Goal: Book appointment/travel/reservation

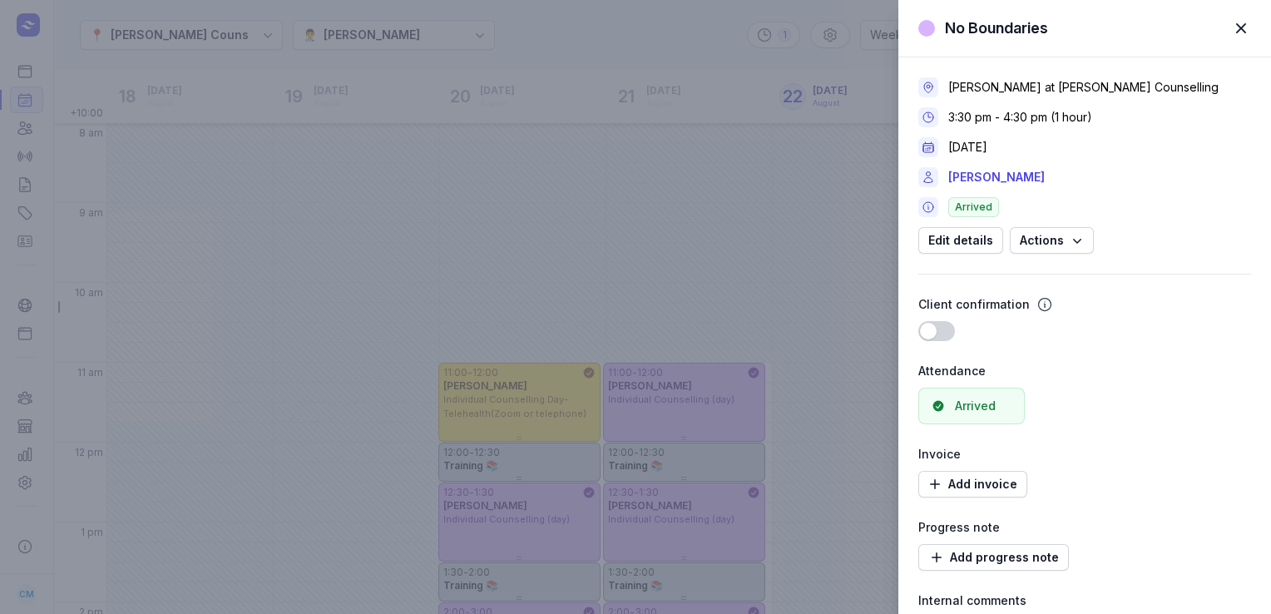
select select "week"
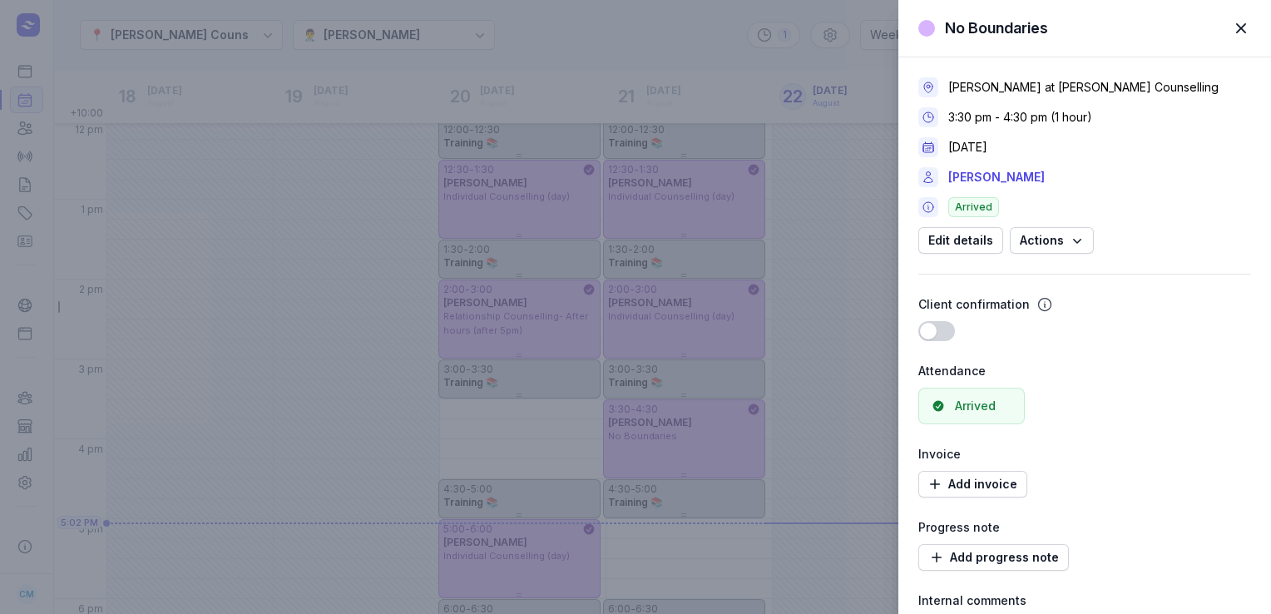
click at [296, 270] on div "No Boundaries Close panel [PERSON_NAME] at [PERSON_NAME] Counselling 3:30 pm - …" at bounding box center [635, 307] width 1271 height 614
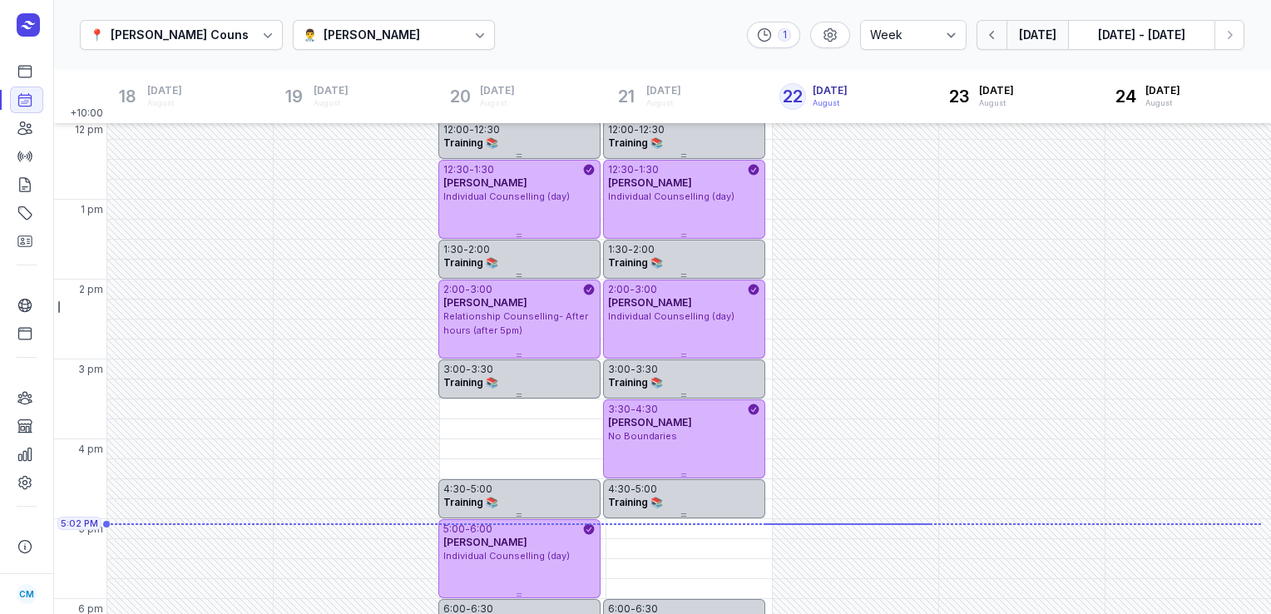
click at [1000, 30] on icon "button" at bounding box center [992, 35] width 17 height 17
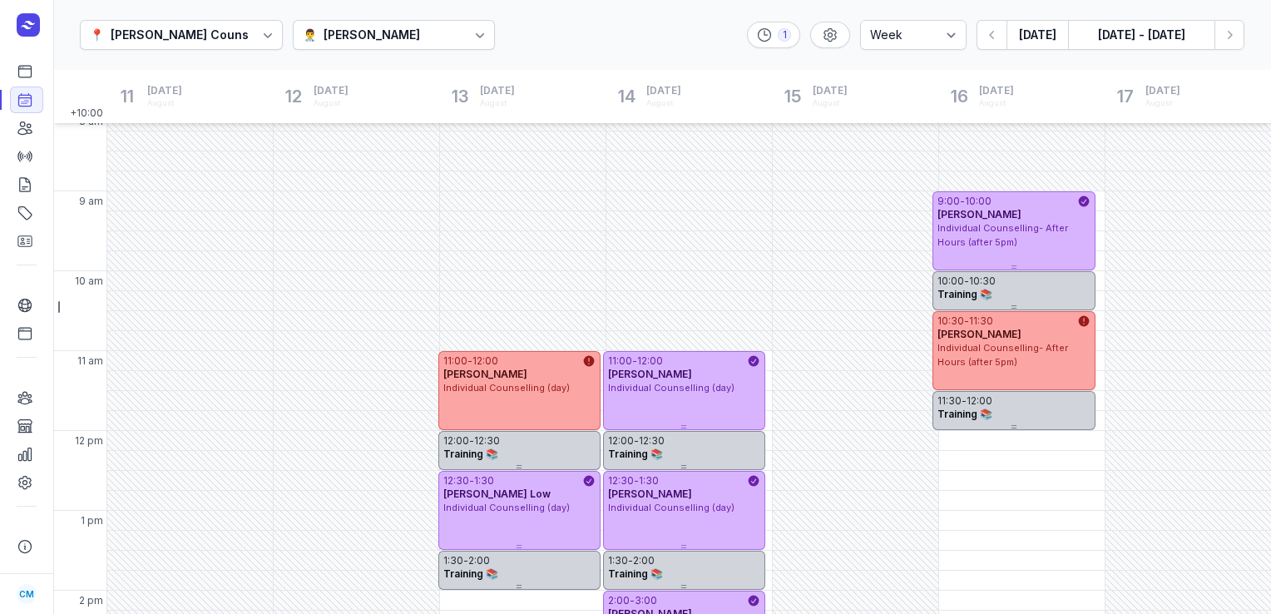
scroll to position [11, 0]
click at [1233, 37] on icon "button" at bounding box center [1229, 35] width 17 height 17
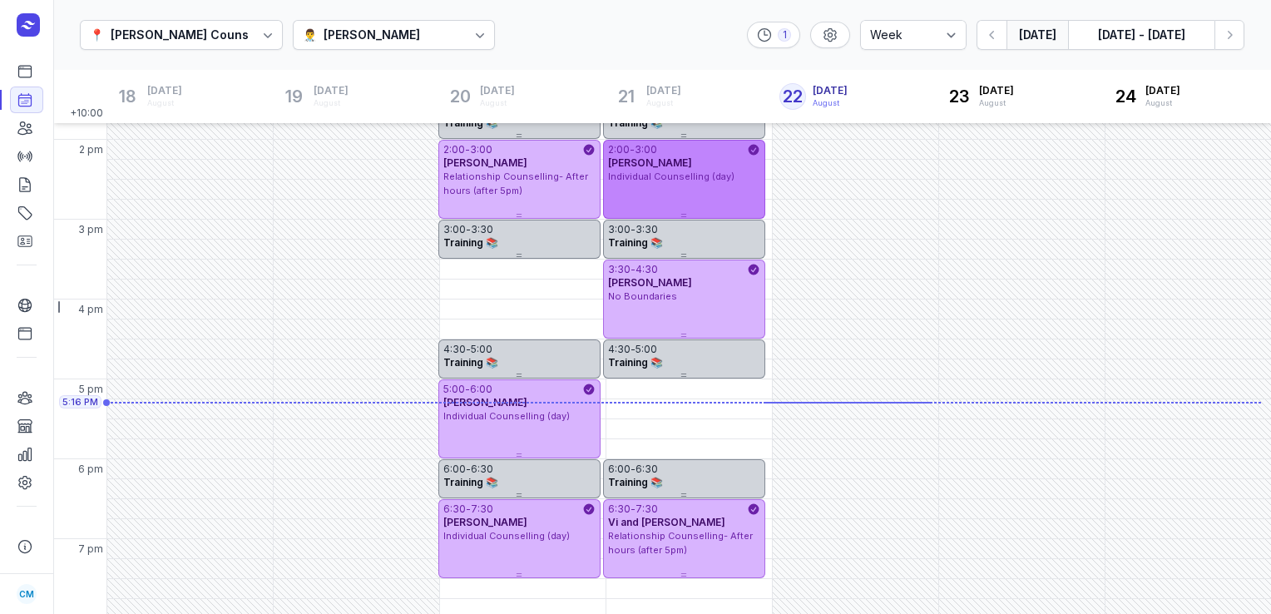
scroll to position [462, 0]
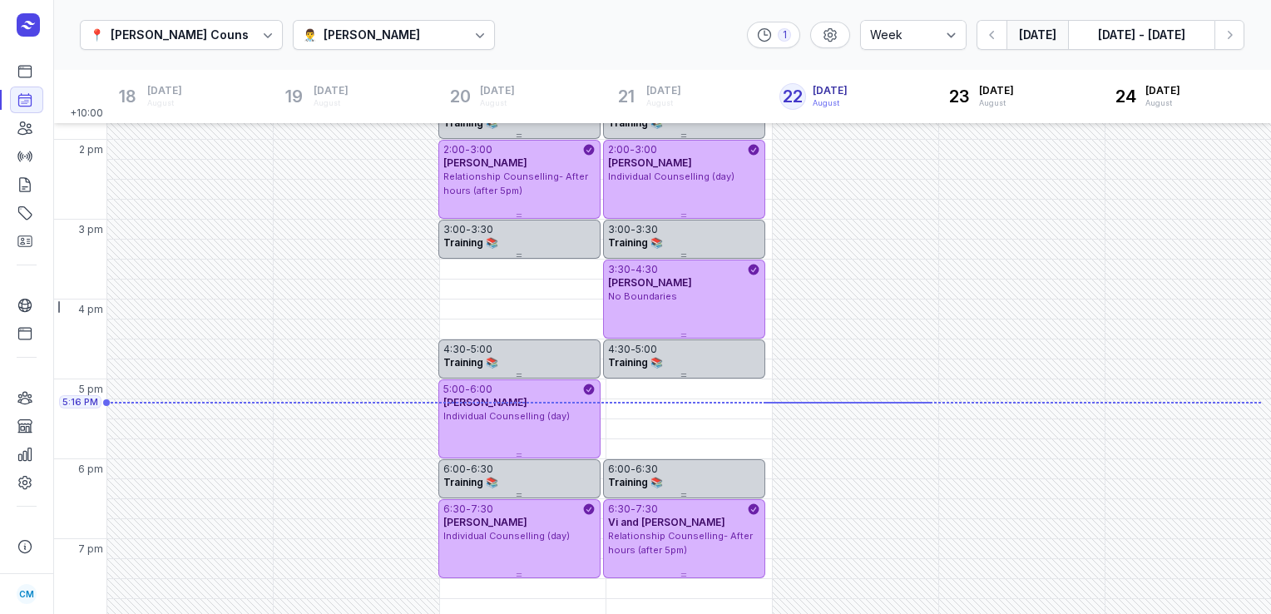
click at [379, 42] on div "👨‍⚕️ [PERSON_NAME]" at bounding box center [364, 35] width 122 height 20
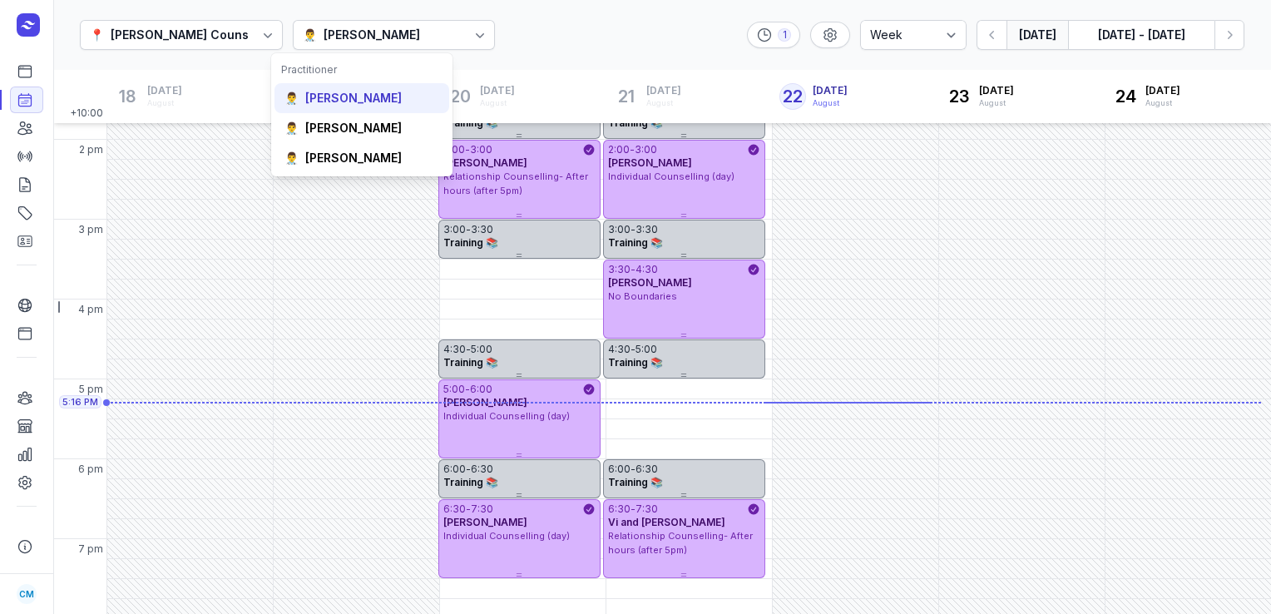
click at [379, 94] on div "[PERSON_NAME]" at bounding box center [353, 98] width 96 height 17
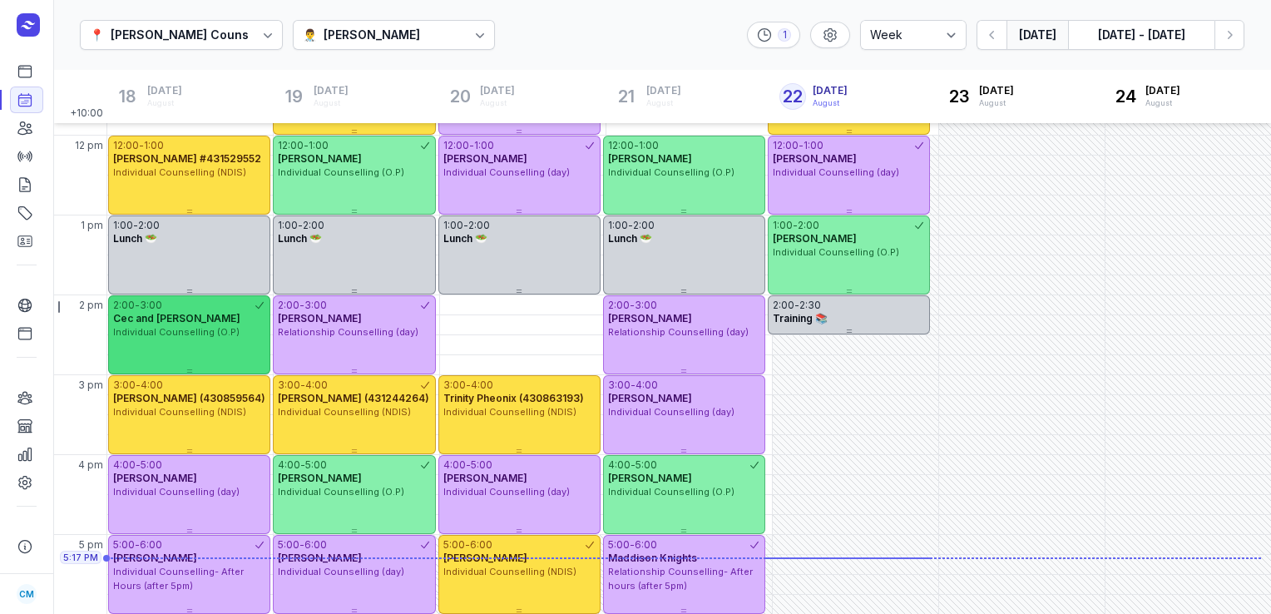
scroll to position [394, 0]
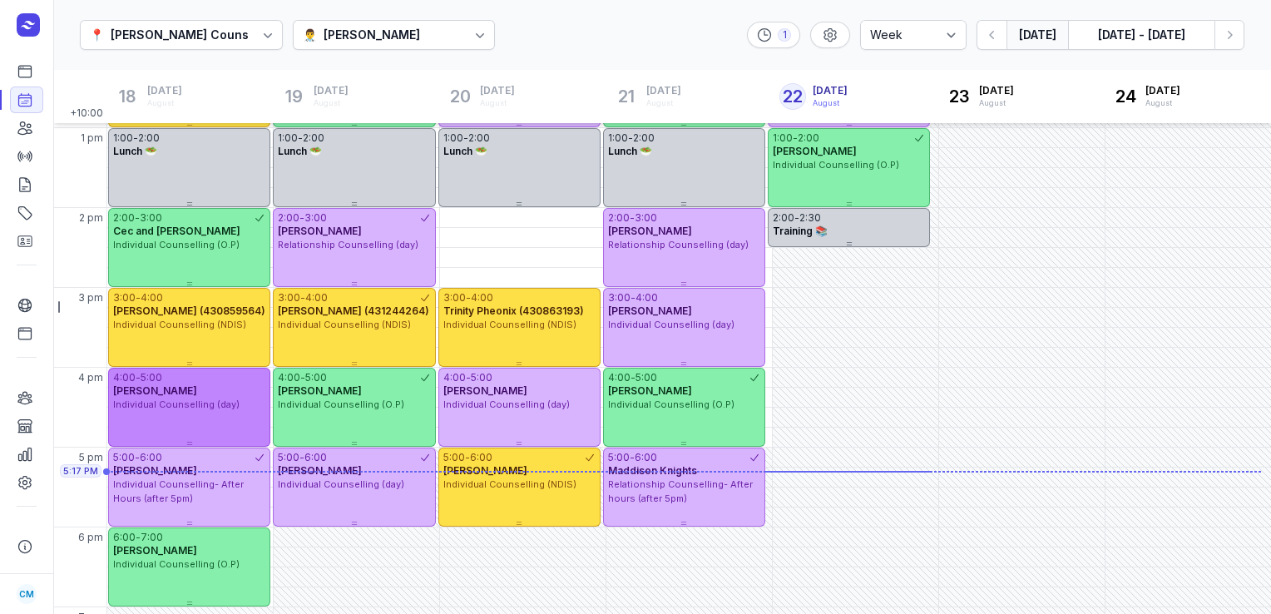
click at [184, 404] on span "Individual Counselling (day)" at bounding box center [176, 404] width 126 height 12
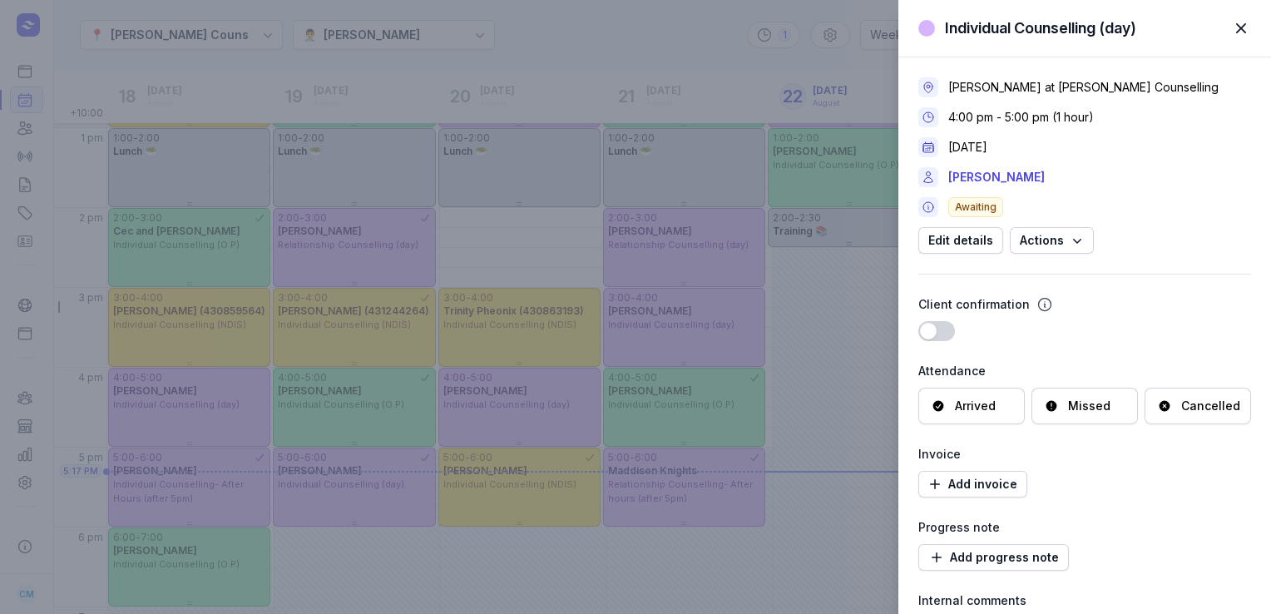
click at [1247, 27] on span "button" at bounding box center [1241, 28] width 37 height 37
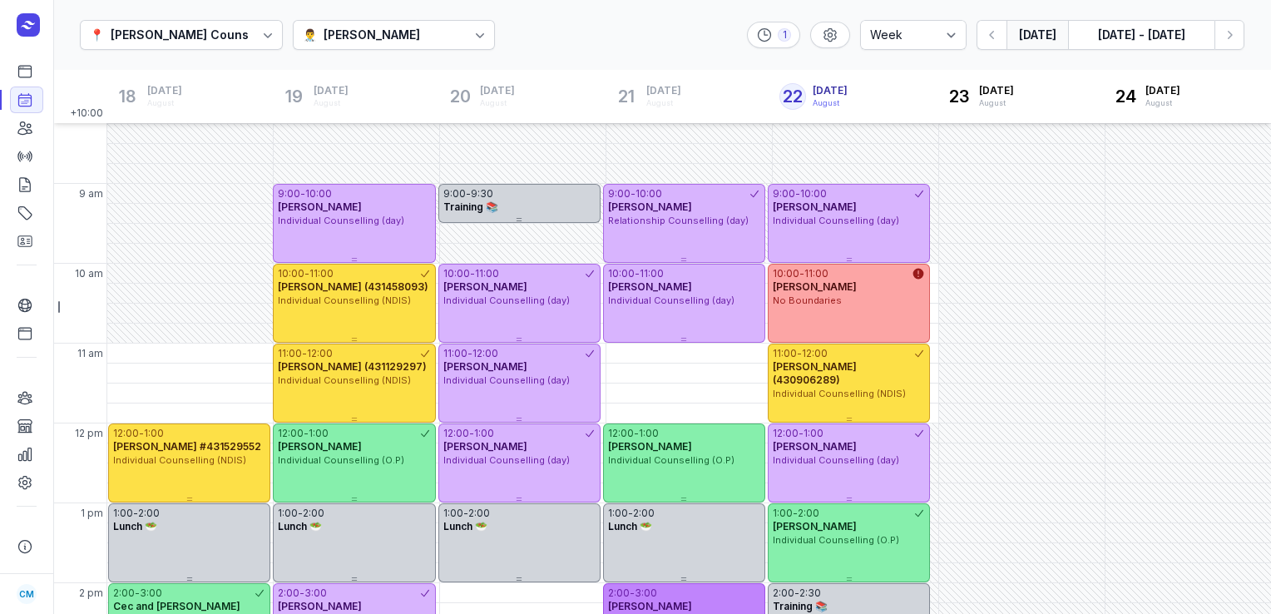
scroll to position [7, 0]
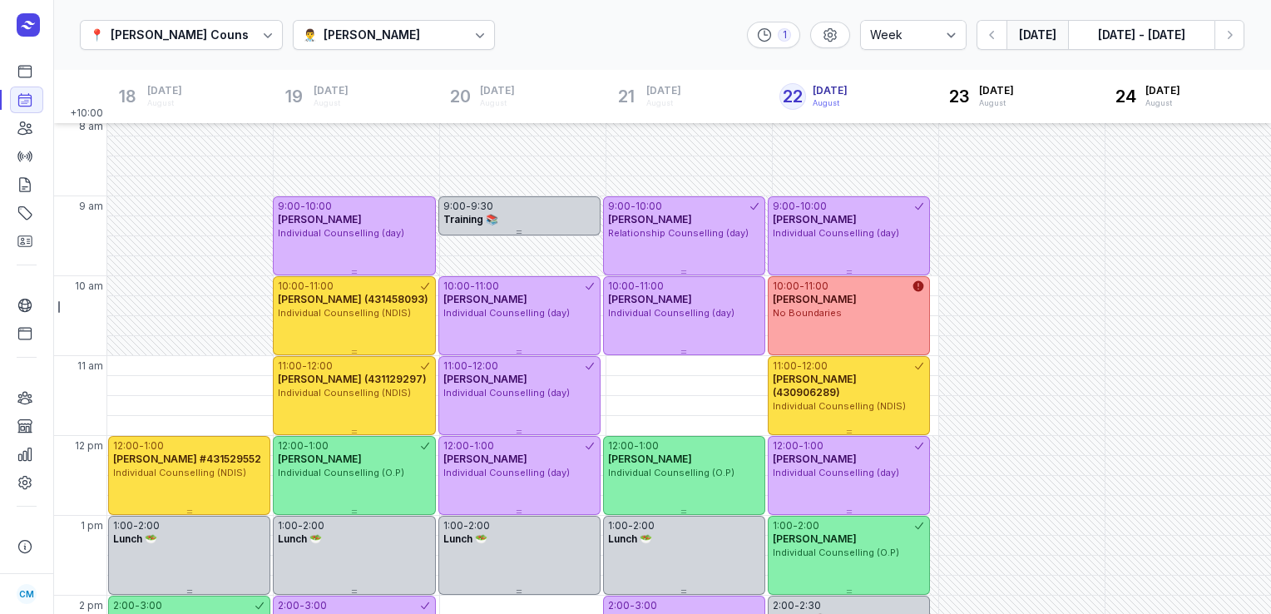
click at [468, 47] on div at bounding box center [480, 35] width 30 height 30
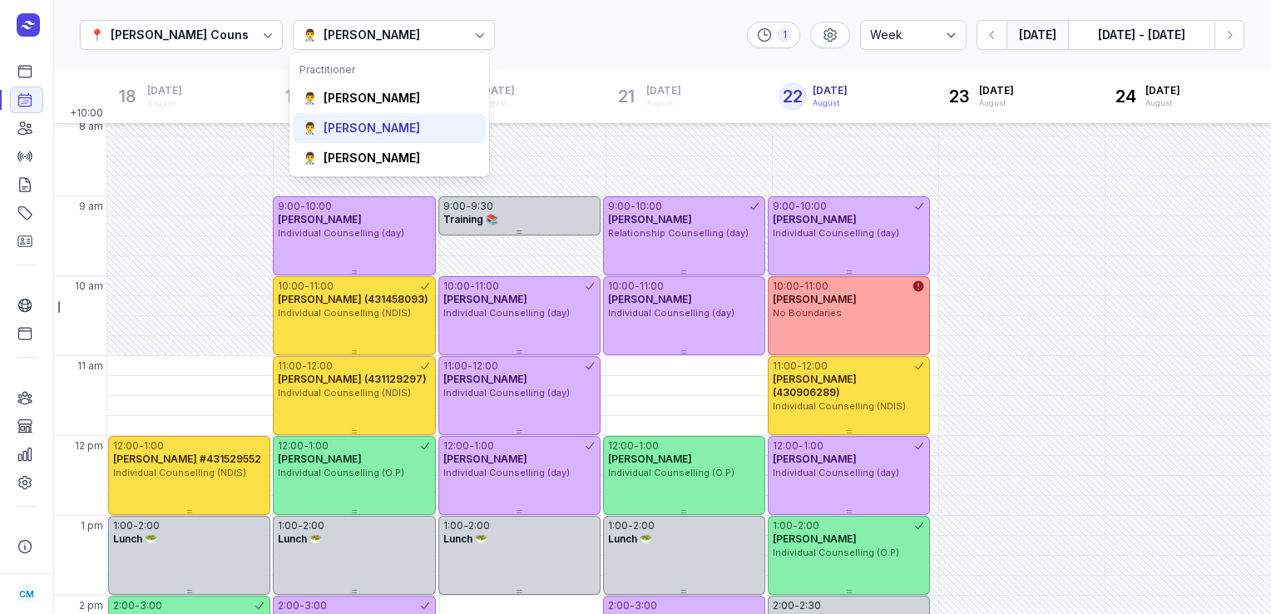
click at [393, 129] on div "[PERSON_NAME]" at bounding box center [372, 128] width 96 height 17
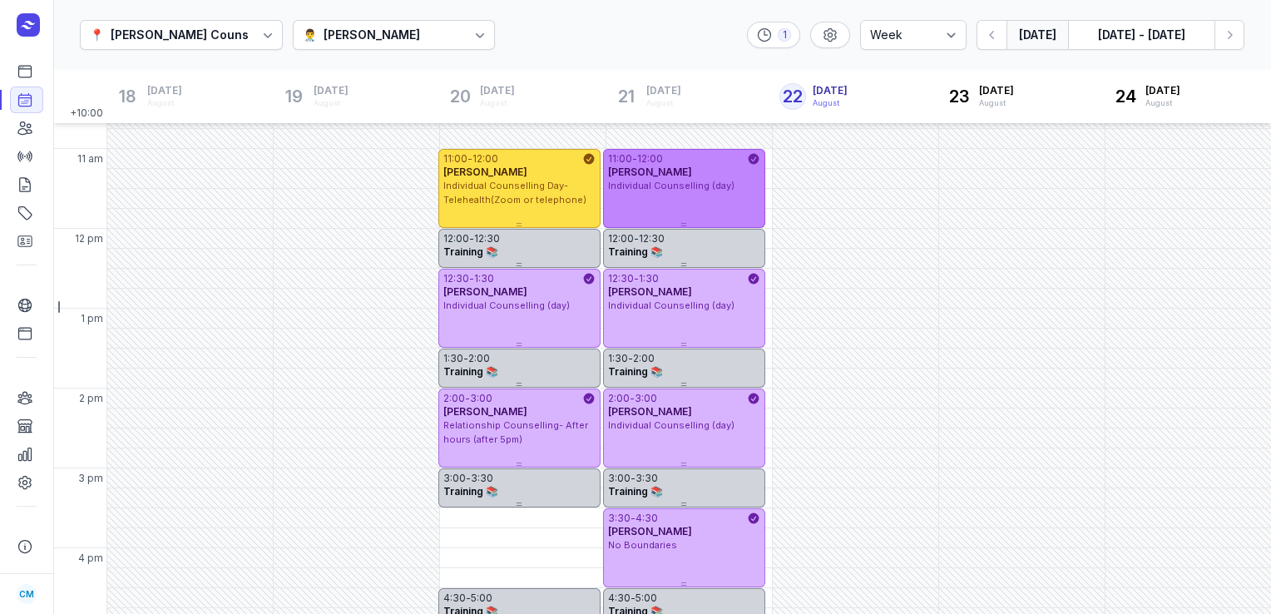
scroll to position [467, 0]
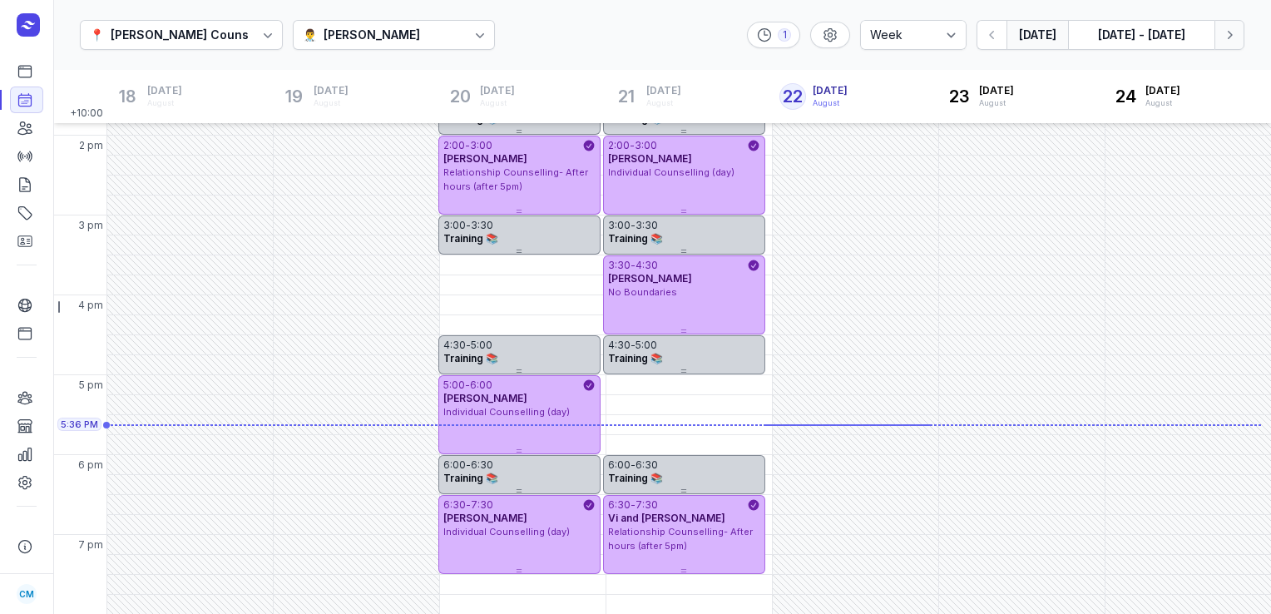
click at [1234, 42] on icon "button" at bounding box center [1229, 35] width 17 height 17
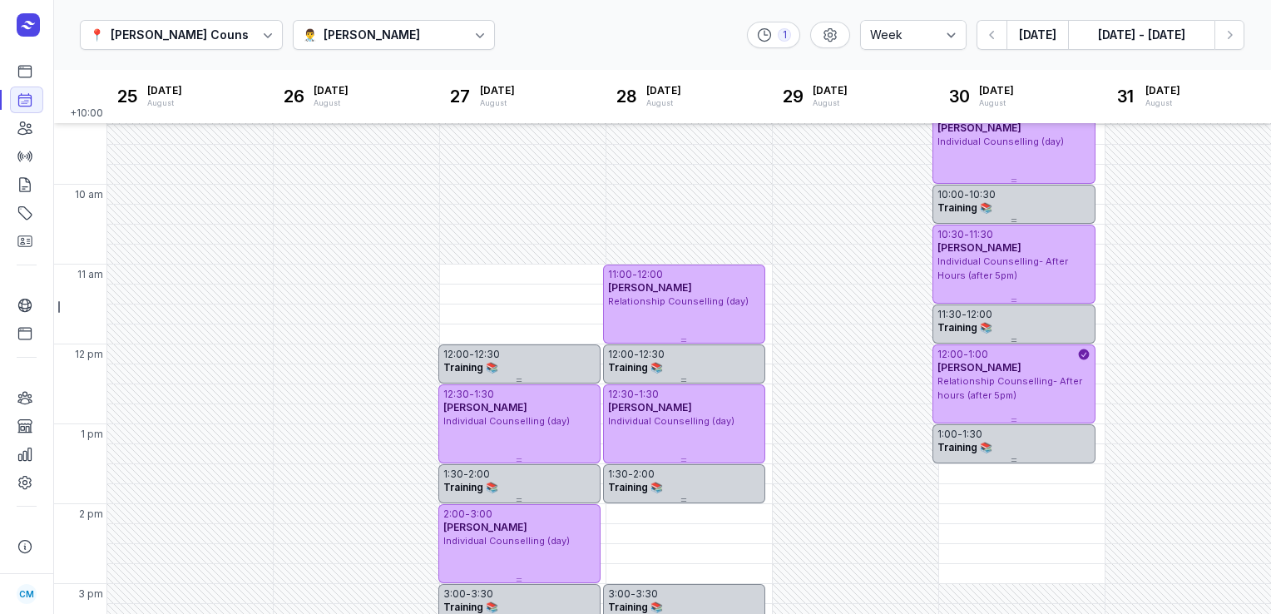
scroll to position [67, 0]
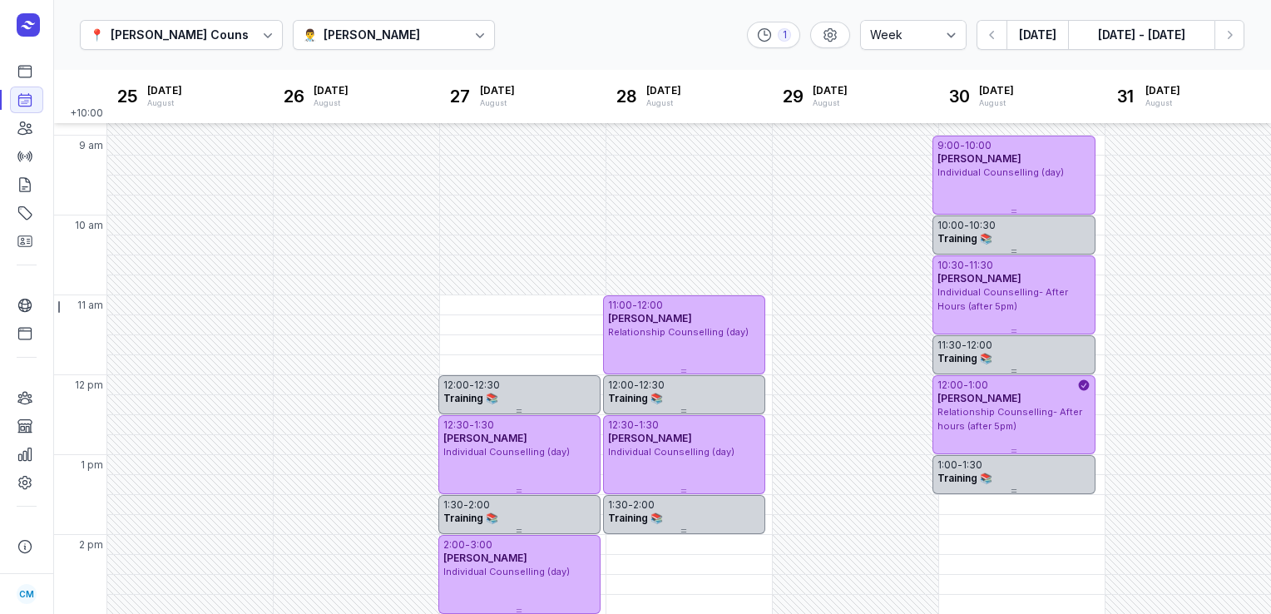
click at [400, 44] on div "👨‍⚕️ [PERSON_NAME]" at bounding box center [394, 35] width 203 height 30
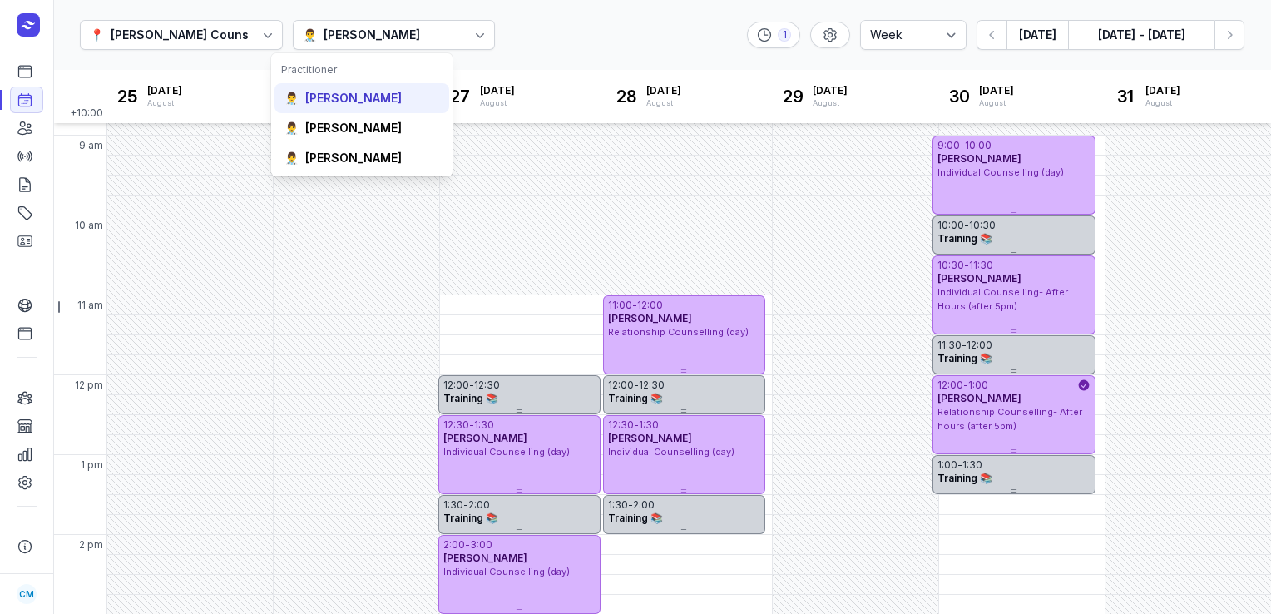
click at [380, 98] on div "[PERSON_NAME]" at bounding box center [353, 98] width 96 height 17
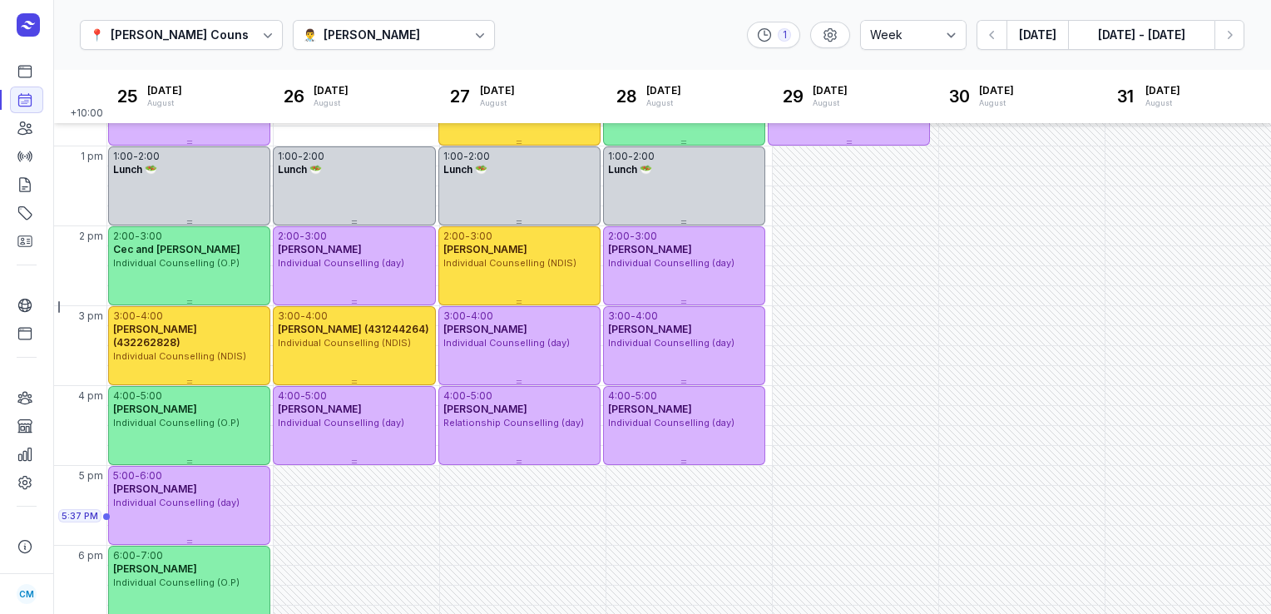
scroll to position [376, 0]
click at [462, 477] on div "5:00 PM - Wed" at bounding box center [484, 475] width 82 height 17
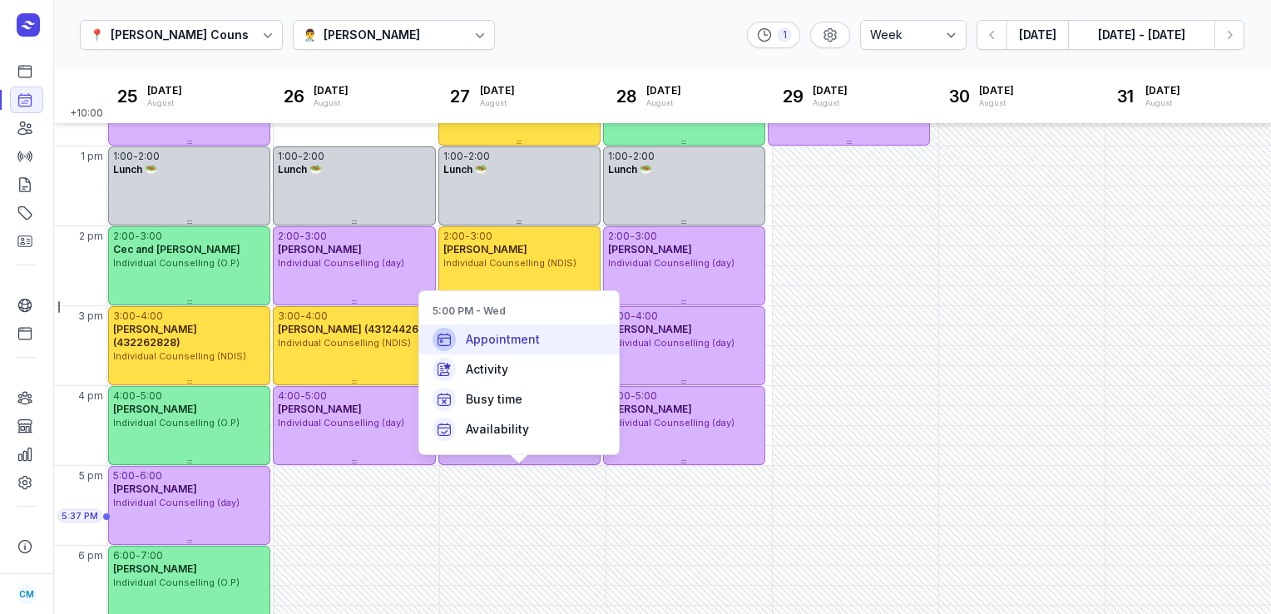
click at [521, 350] on div "Appointment" at bounding box center [519, 339] width 200 height 30
select select
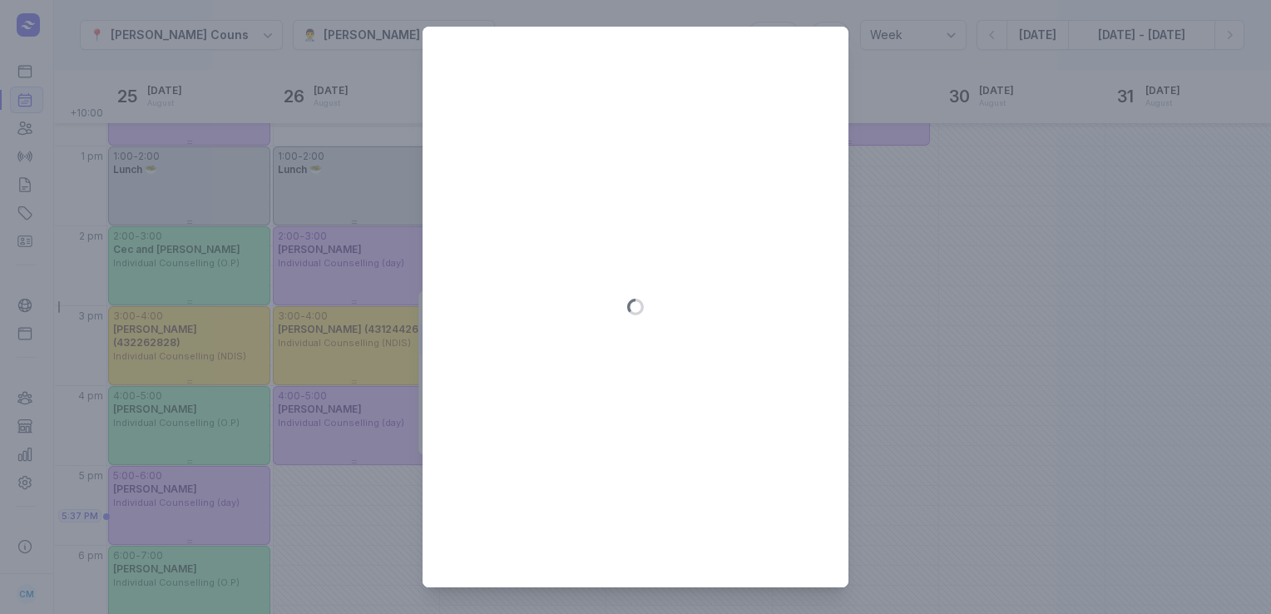
type input "[DATE]"
select select "17:00"
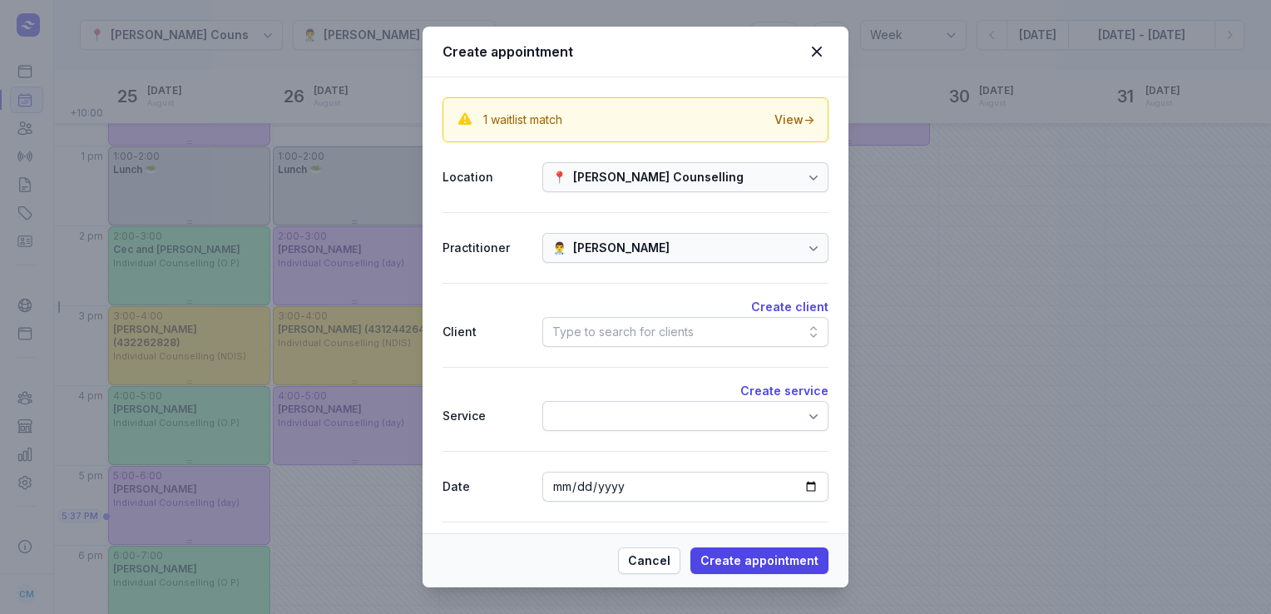
click at [589, 338] on div "Type to search for clients" at bounding box center [622, 332] width 141 height 20
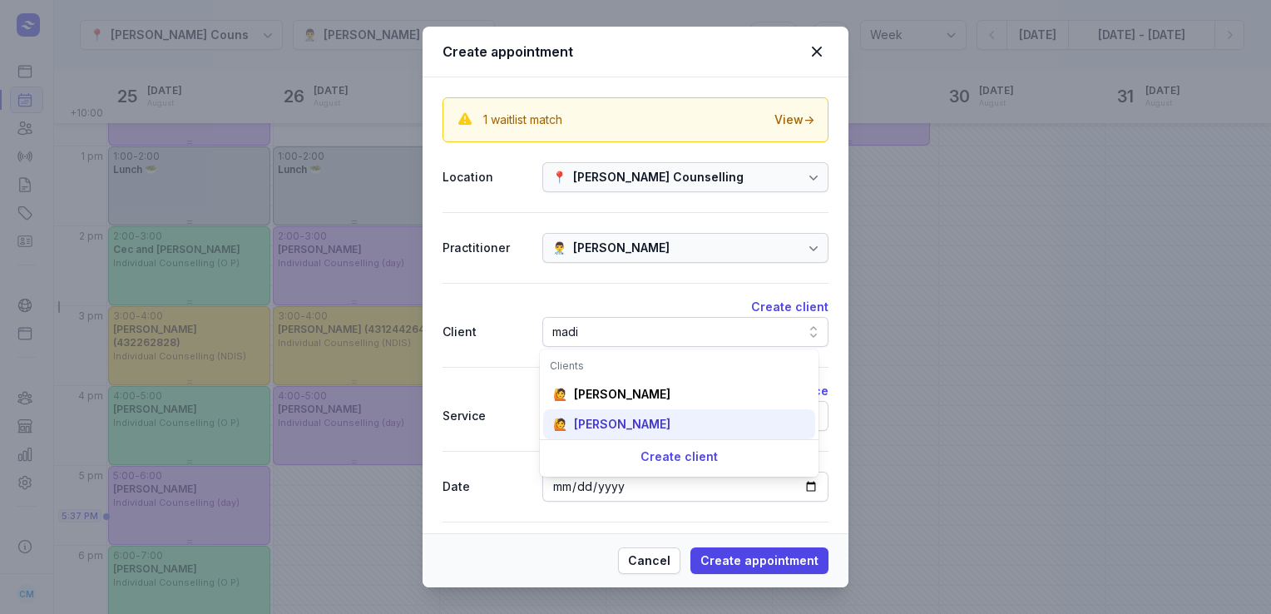
type input "madi"
click at [597, 429] on div "[PERSON_NAME]" at bounding box center [622, 424] width 96 height 17
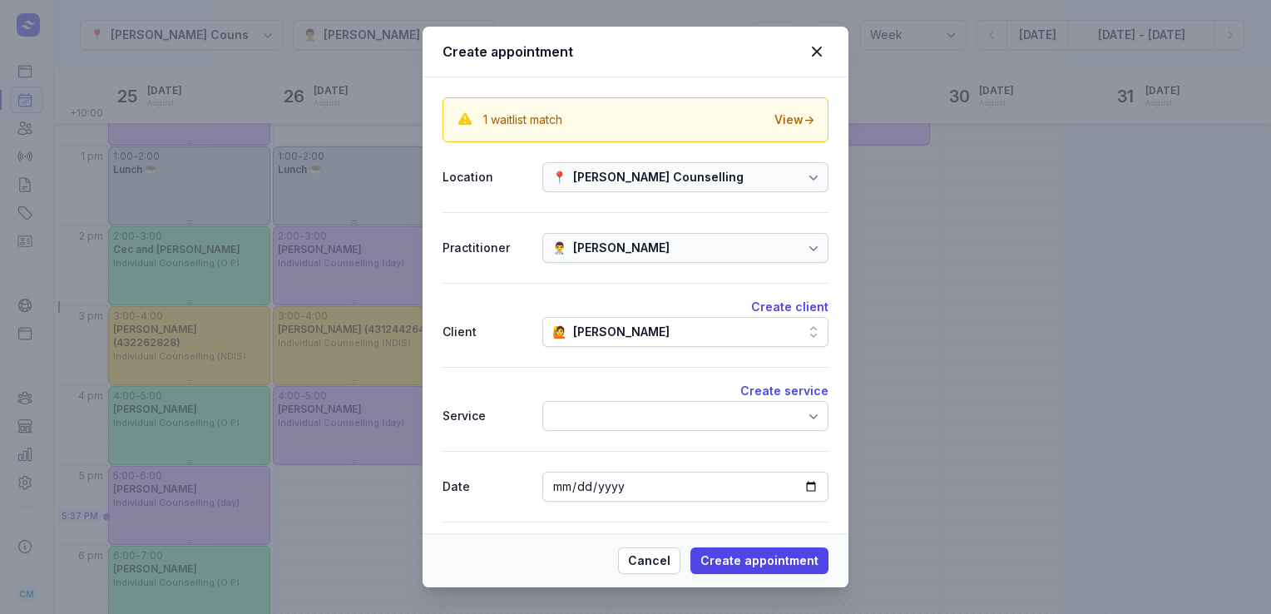
click at [605, 427] on div at bounding box center [685, 416] width 286 height 30
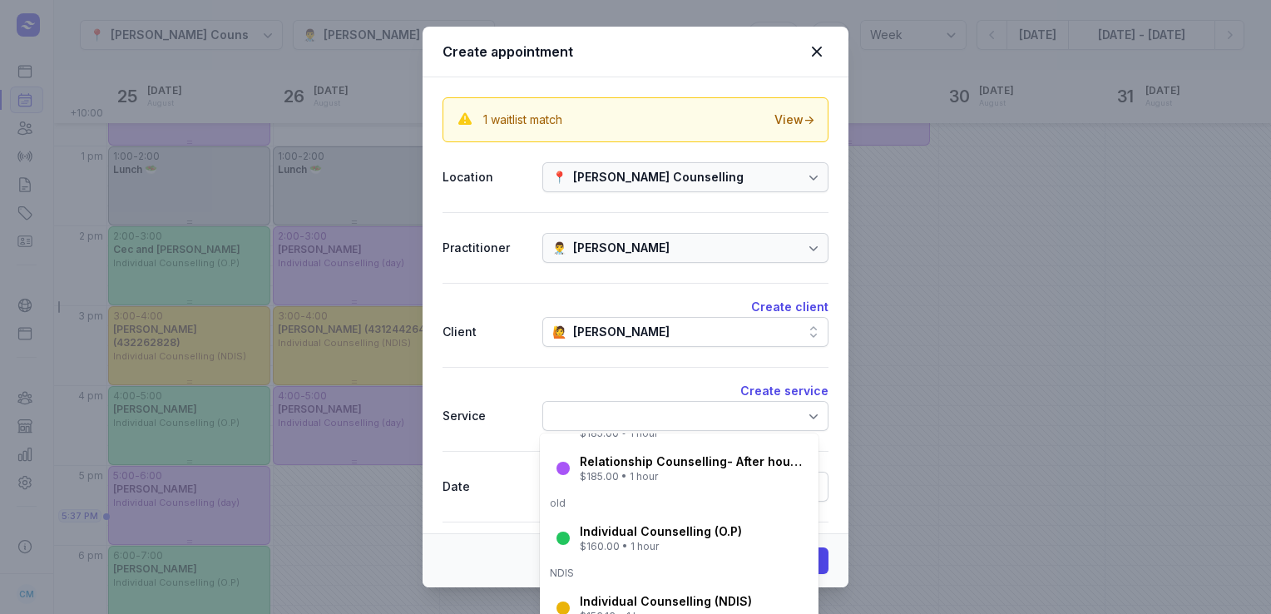
scroll to position [193, 0]
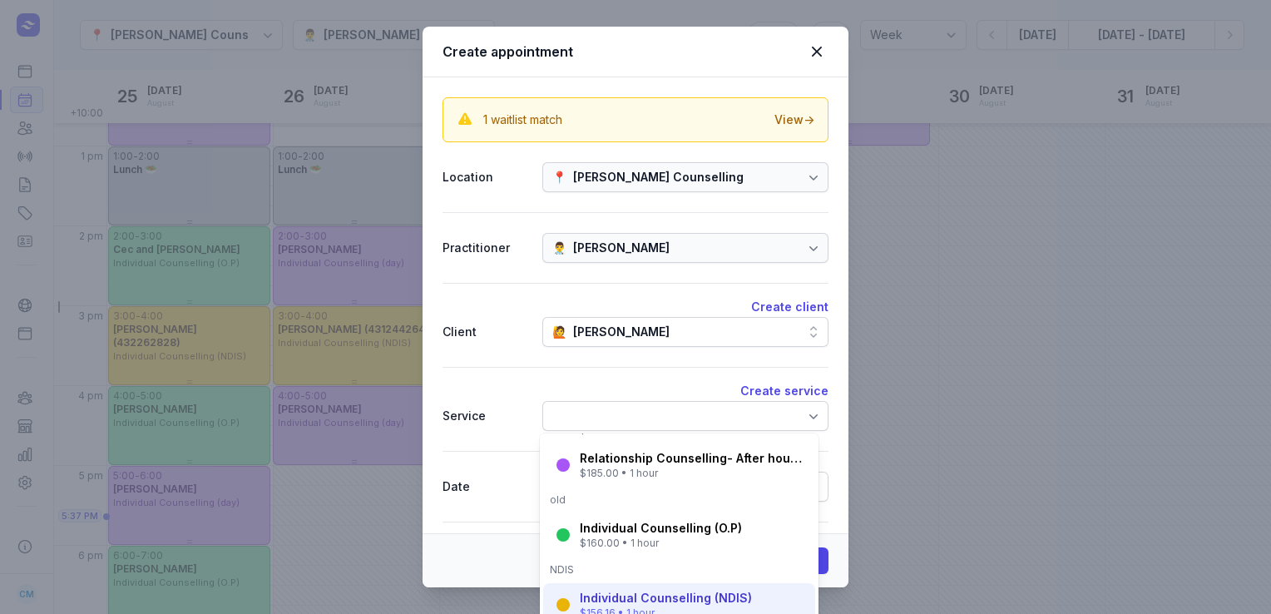
click at [600, 591] on div "Individual Counselling (NDIS)" at bounding box center [666, 598] width 172 height 17
select select "18:00"
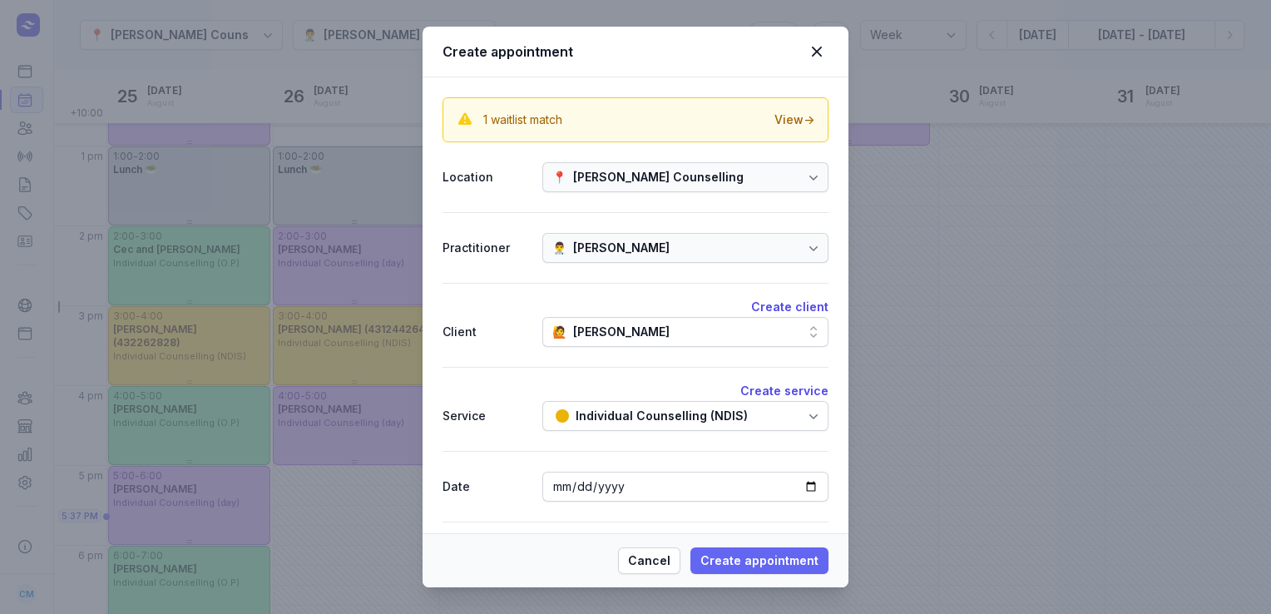
click at [785, 553] on span "Create appointment" at bounding box center [759, 561] width 118 height 20
select select
